Goal: Check status

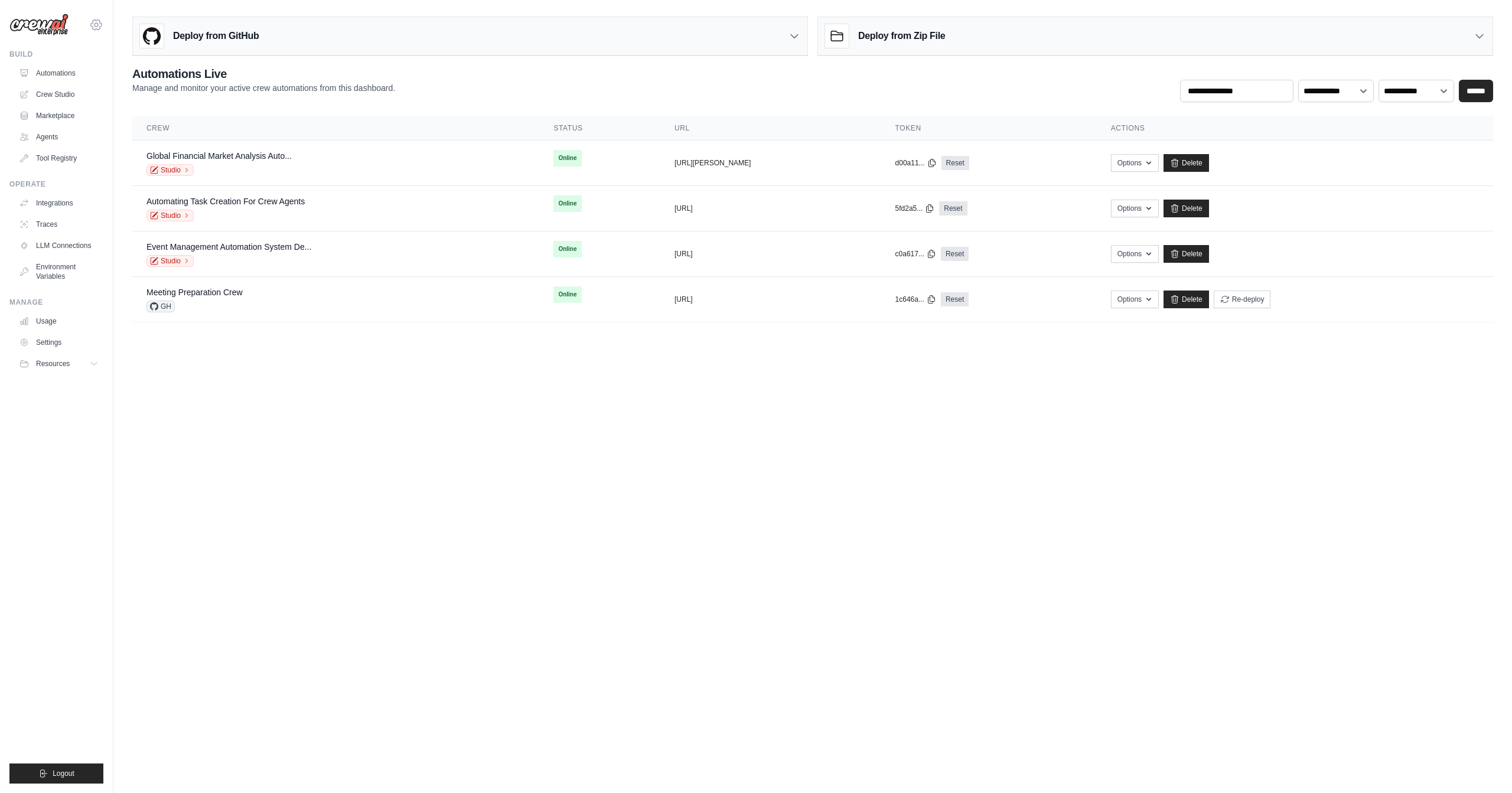
click at [93, 27] on icon at bounding box center [96, 24] width 11 height 10
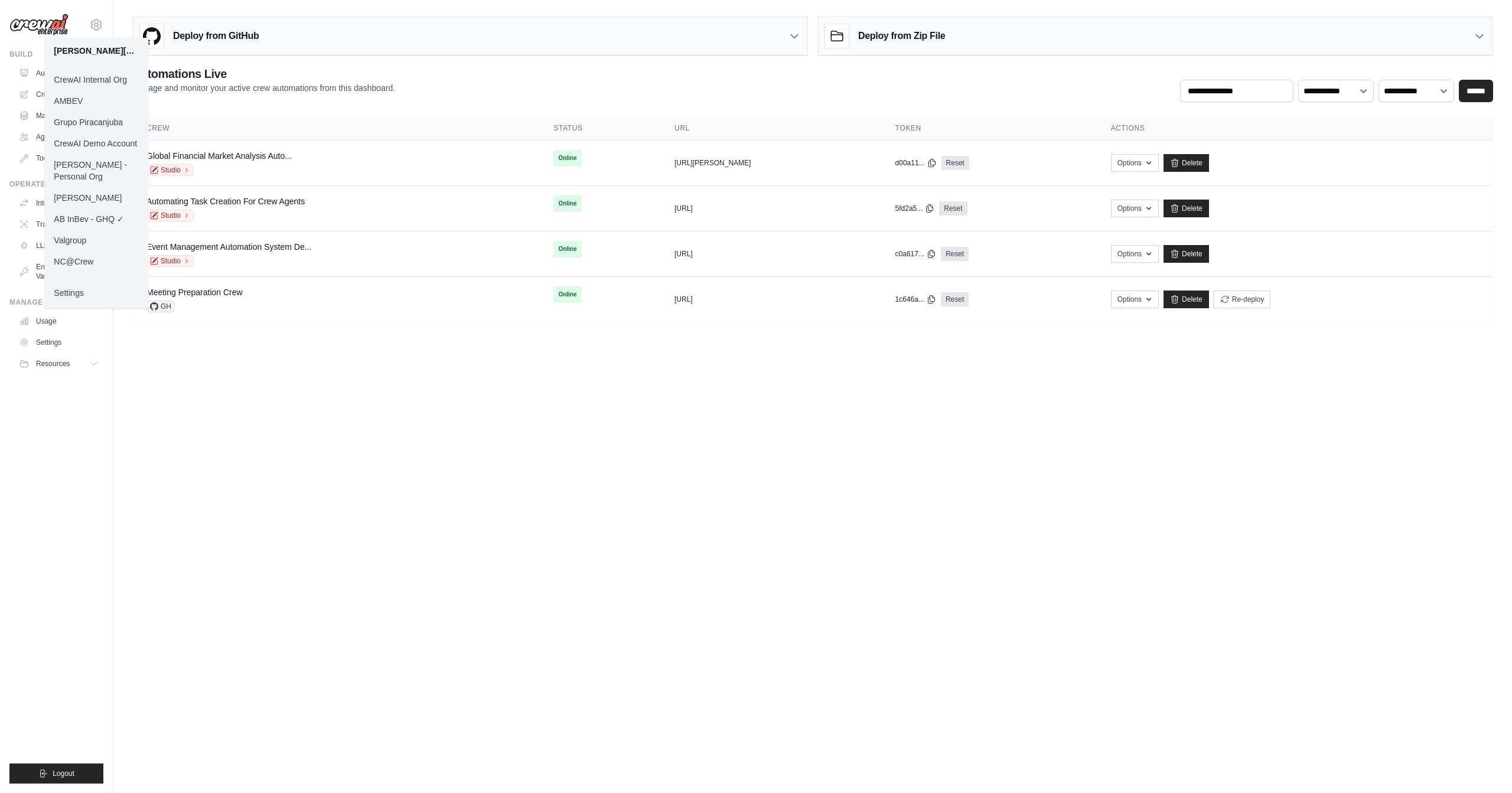
click at [98, 101] on link "AMBEV" at bounding box center [96, 101] width 104 height 21
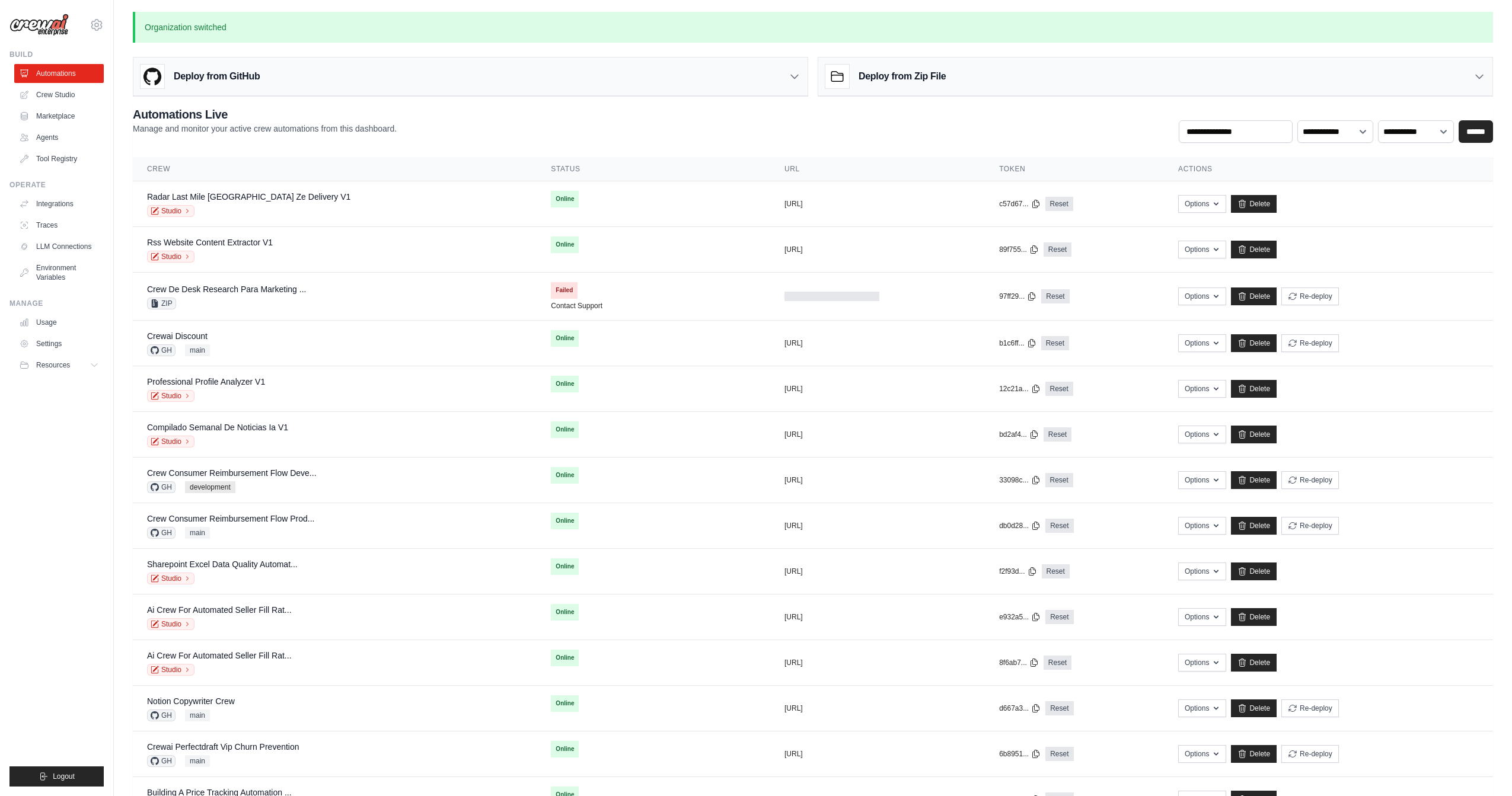
scroll to position [776, 0]
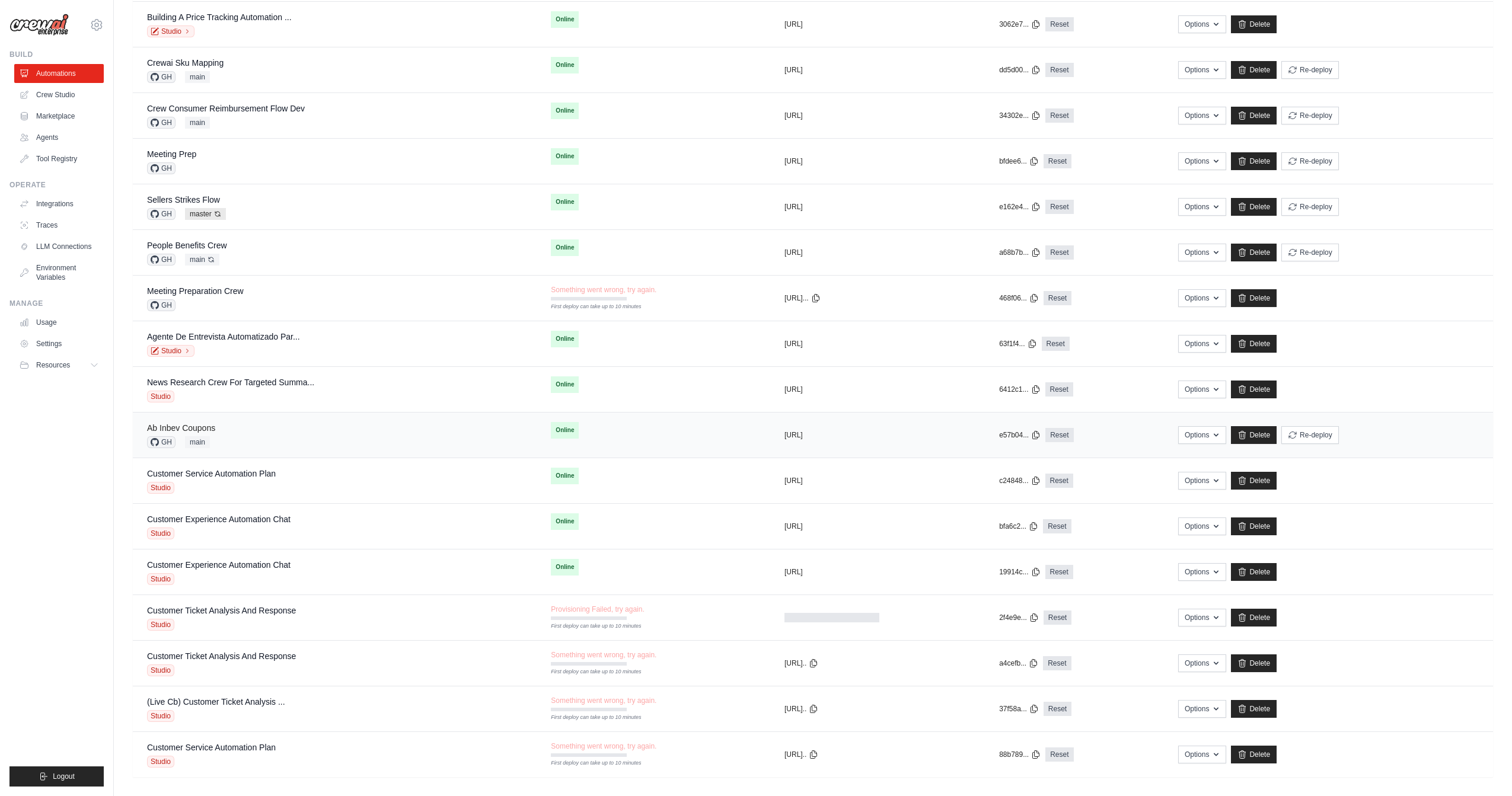
click at [206, 423] on link "Ab Inbev Coupons" at bounding box center [180, 428] width 68 height 9
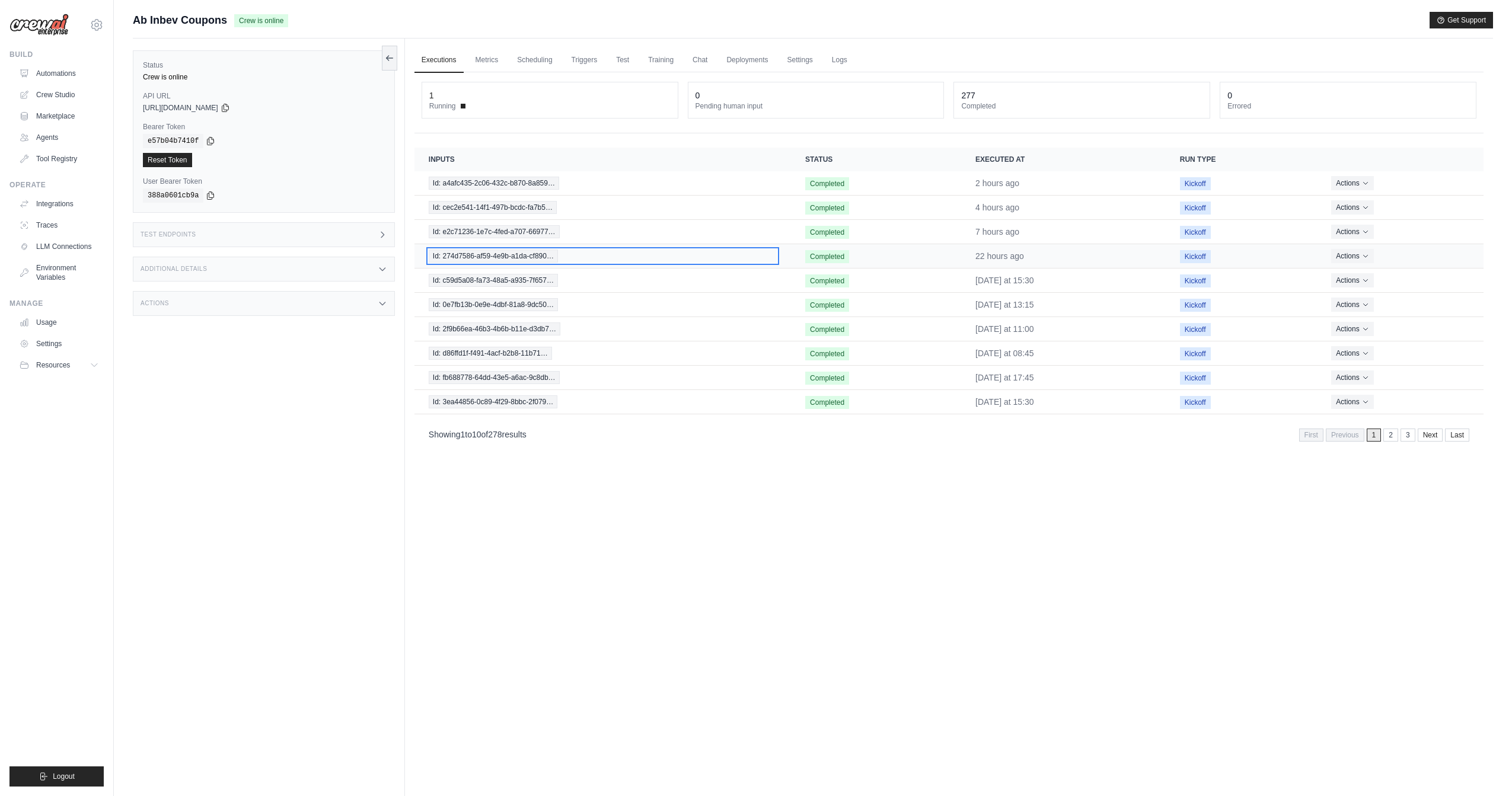
click at [532, 254] on span "Id: 274d7586-af59-4e9b-a1da-cf890…" at bounding box center [493, 256] width 129 height 13
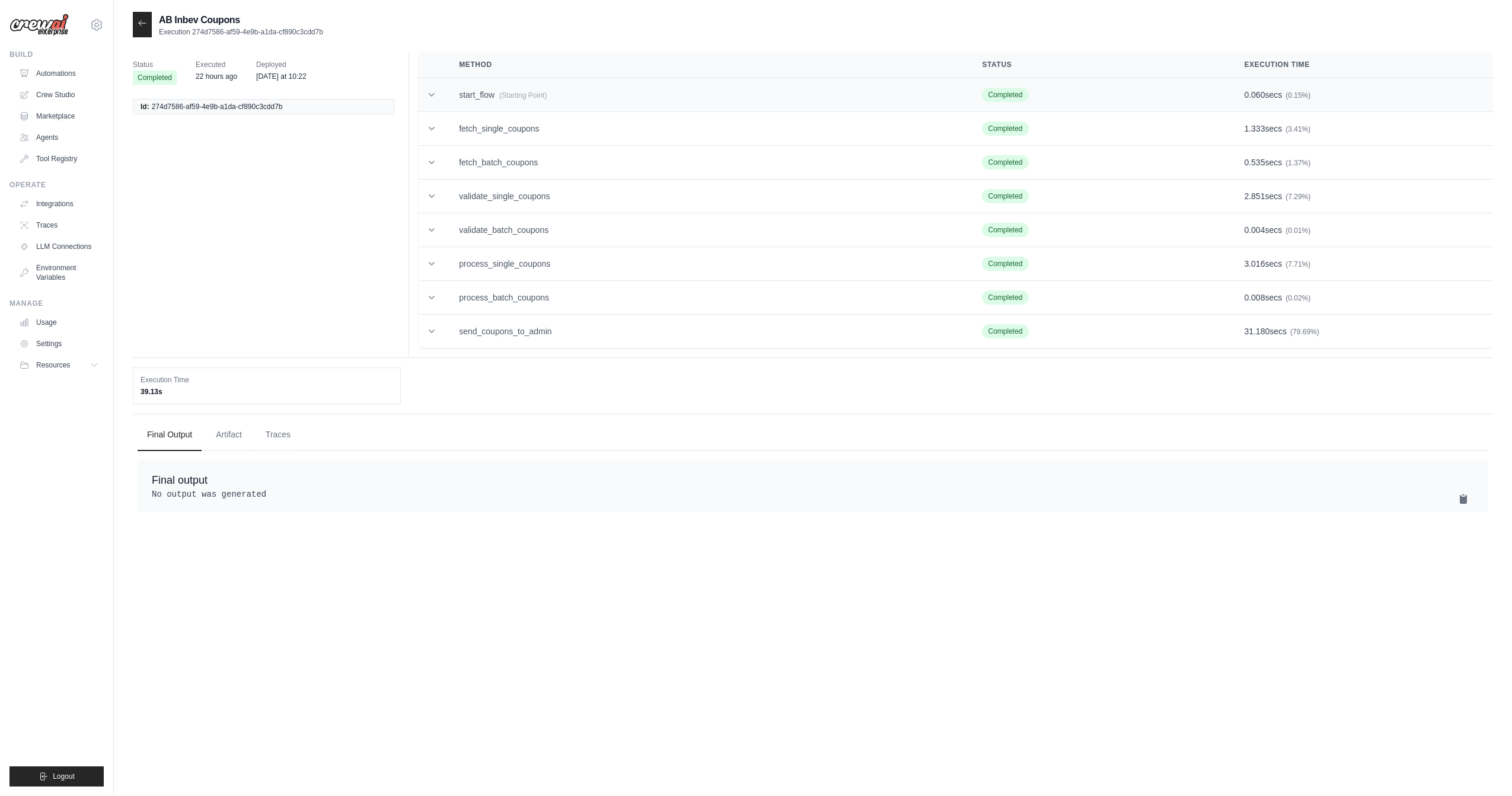
click at [483, 87] on td "start_flow (Starting Point)" at bounding box center [706, 95] width 523 height 34
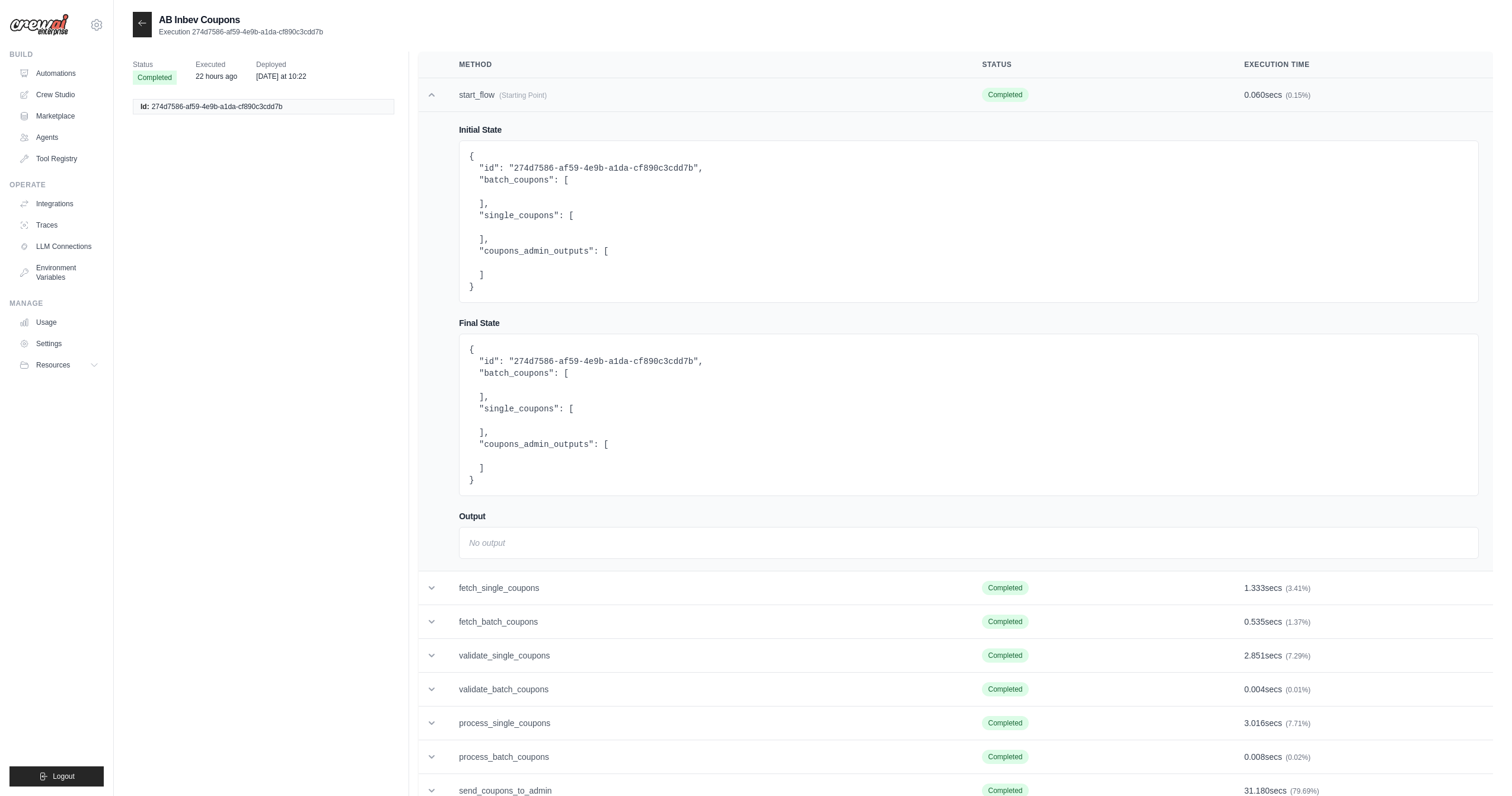
click at [487, 97] on td "start_flow (Starting Point)" at bounding box center [706, 95] width 523 height 34
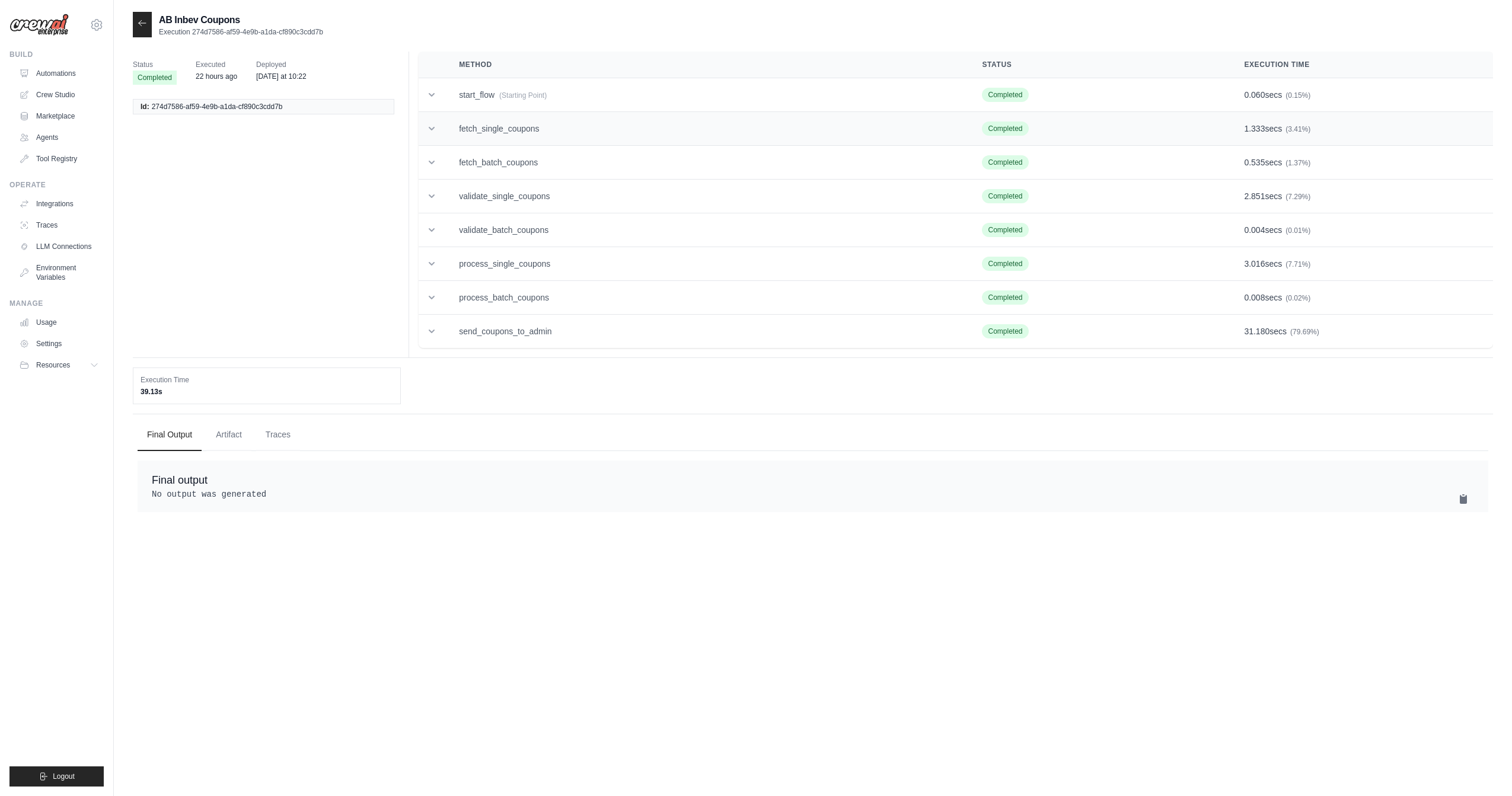
click at [487, 122] on td "fetch_single_coupons" at bounding box center [706, 129] width 523 height 34
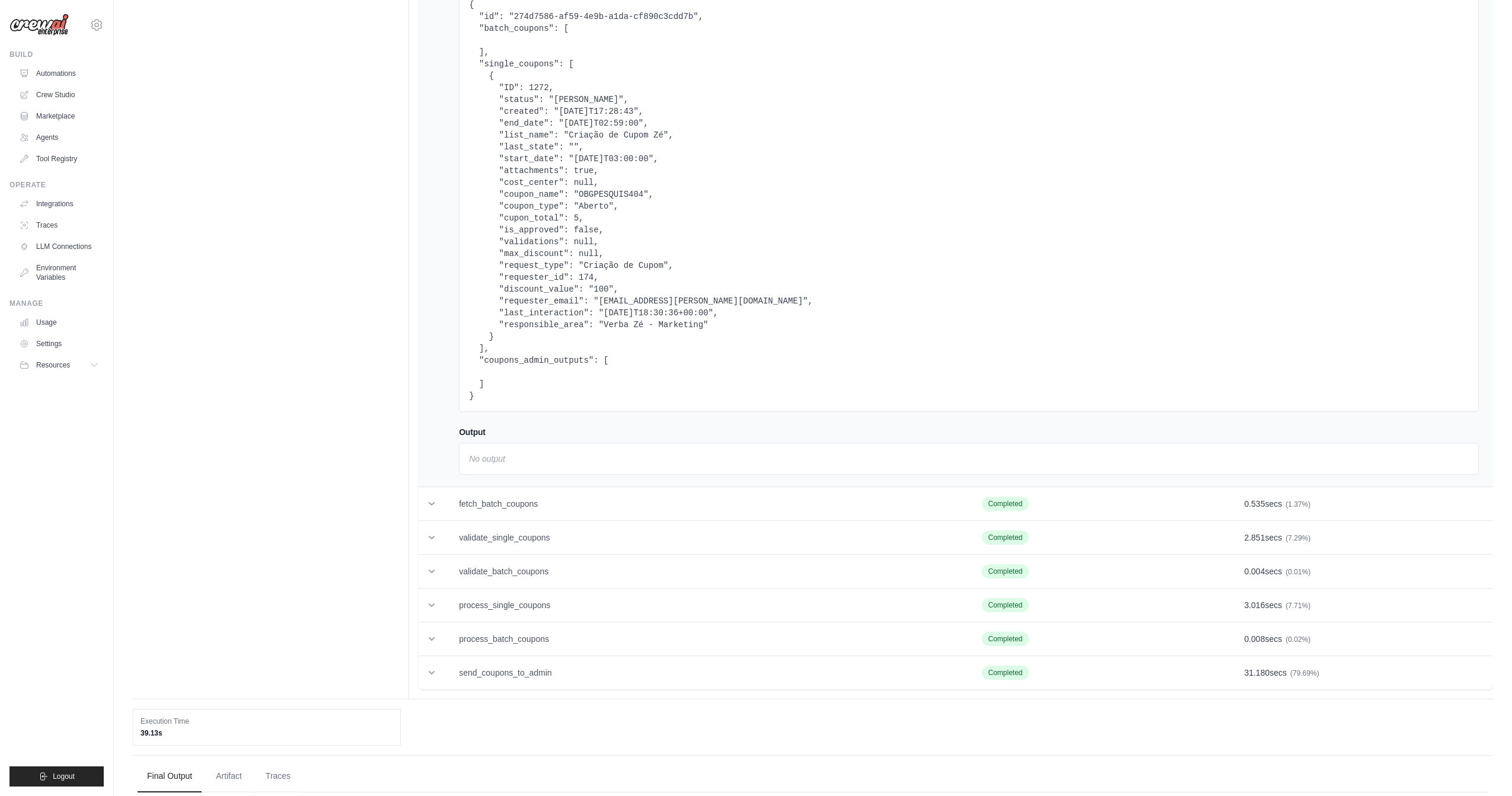
scroll to position [462, 0]
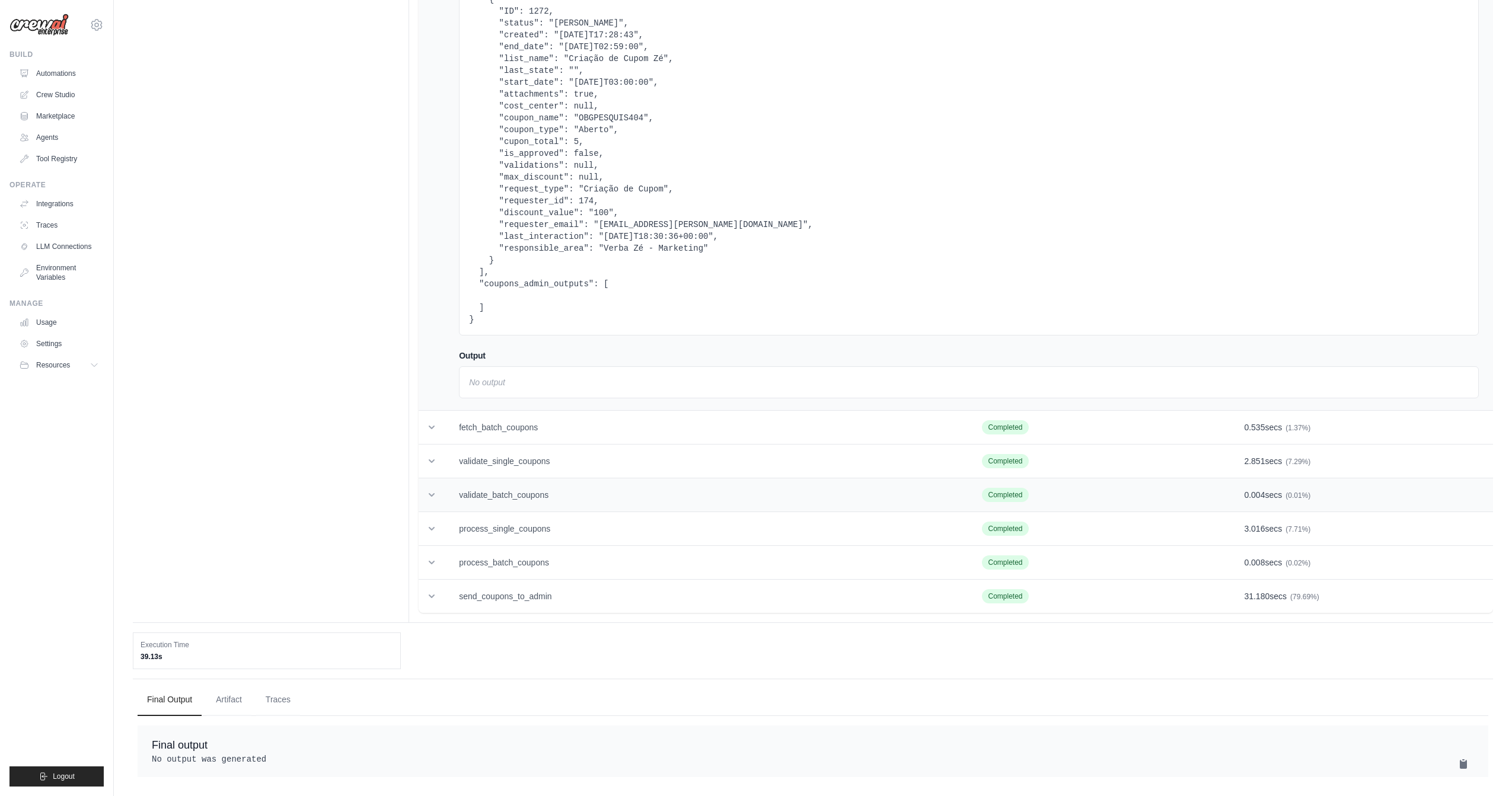
click at [536, 487] on td "validate_batch_coupons" at bounding box center [706, 495] width 523 height 34
